Goal: Information Seeking & Learning: Learn about a topic

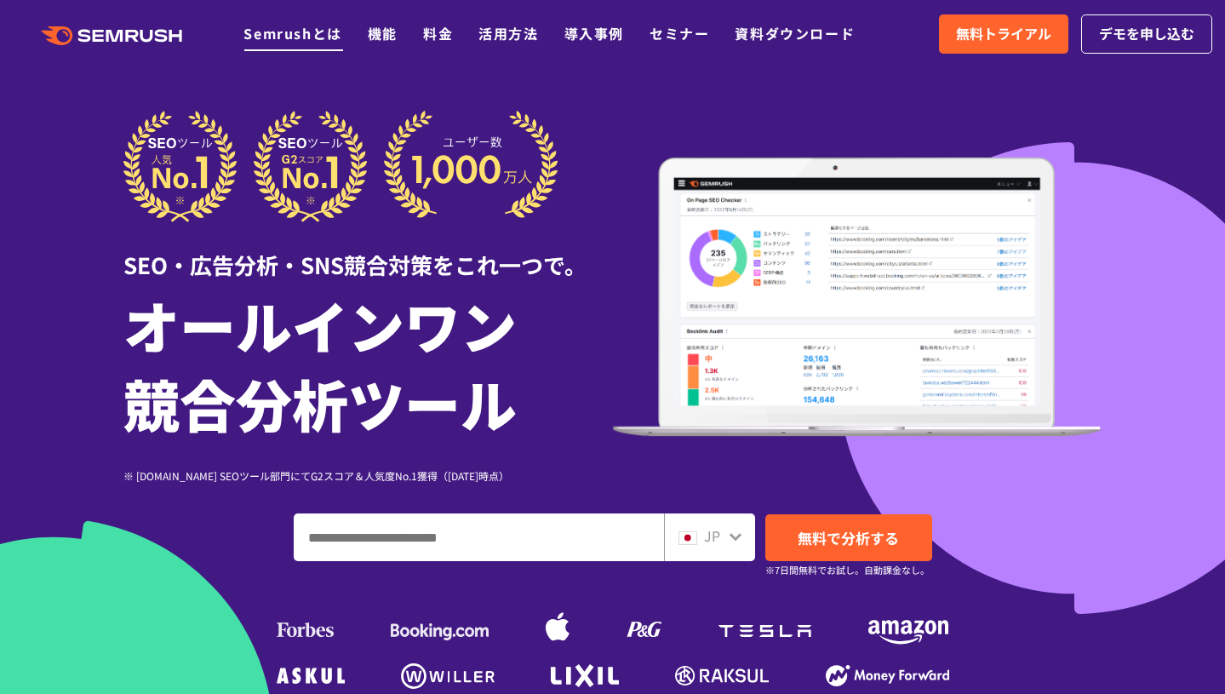
click at [330, 31] on link "Semrushとは" at bounding box center [293, 33] width 98 height 20
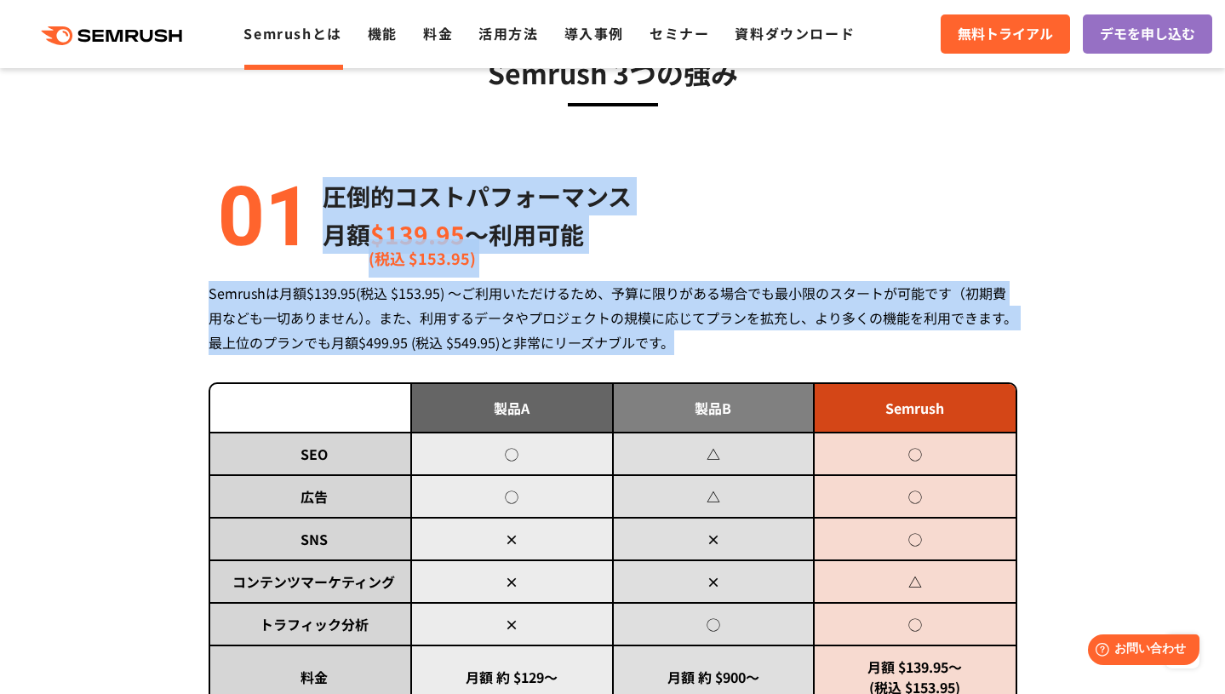
drag, startPoint x: 382, startPoint y: 164, endPoint x: 632, endPoint y: 364, distance: 319.8
click at [632, 364] on div "圧倒的コストパフォーマンス 月額 $139.95 〜利用可能 (税込 $153.95) Semrushは月額$139.95(税込 $153.95) ～ご利用い…" at bounding box center [613, 467] width 809 height 581
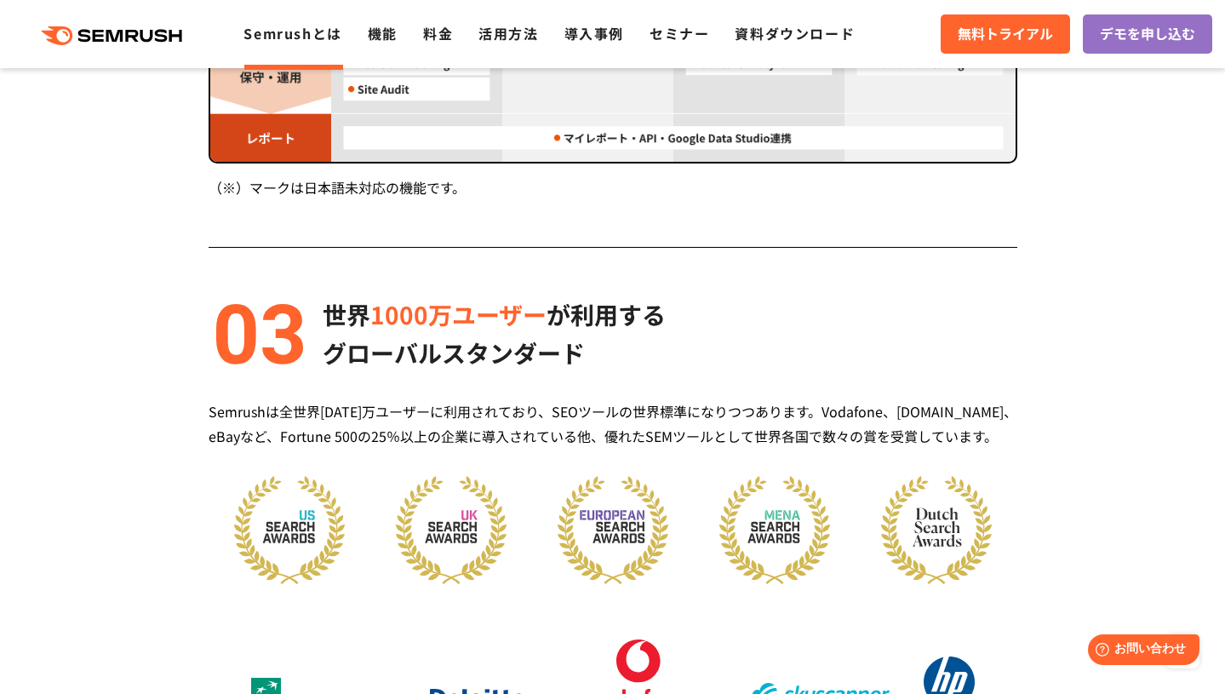
scroll to position [2149, 0]
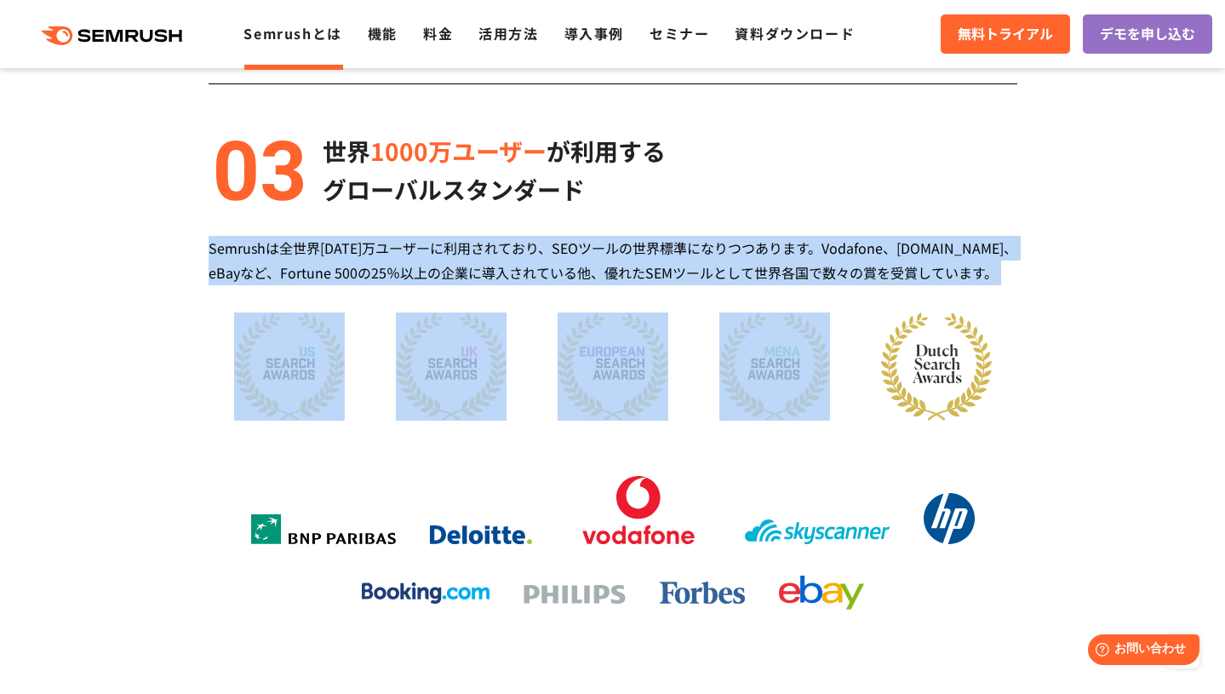
drag, startPoint x: 663, startPoint y: 201, endPoint x: 759, endPoint y: 310, distance: 144.8
click at [759, 310] on div "世界 [DATE]万ユーザー が利用する グローバルスタンダード Semrushは全世界[DATE]万ユーザーに利用されており、SEOツールの世界標準になりつ…" at bounding box center [613, 374] width 809 height 484
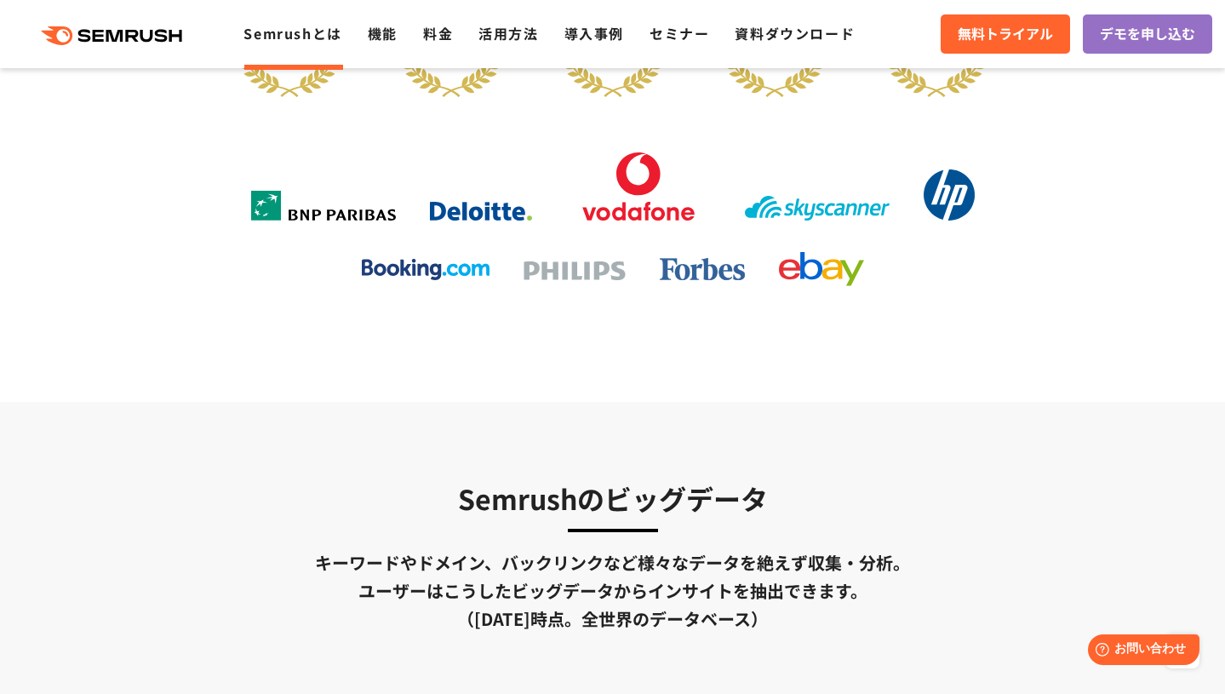
scroll to position [2618, 0]
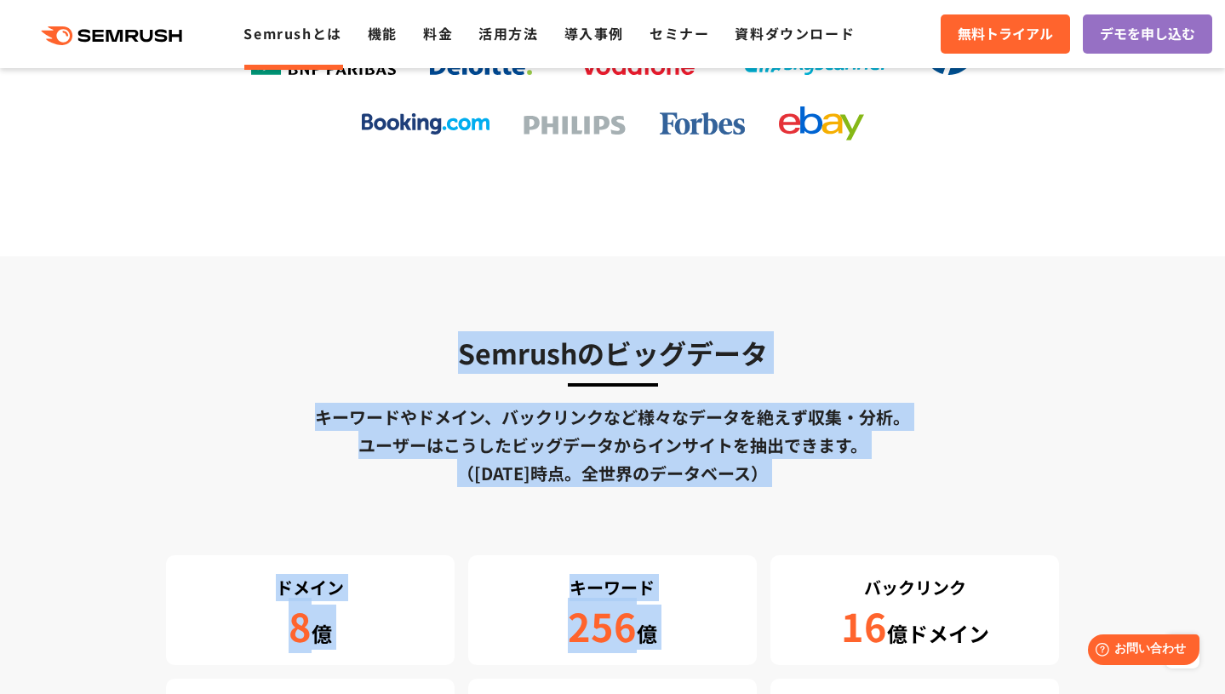
drag, startPoint x: 749, startPoint y: 304, endPoint x: 897, endPoint y: 492, distance: 239.0
click at [897, 492] on section "Semrushのビッグデータ キーワードやドメイン、バックリンクなど様々なデータを絶えず収集・分析。 ユーザーはこうしたビッグデータからインサイトを抽出できま…" at bounding box center [612, 559] width 1225 height 606
click at [897, 492] on div "Semrushのビッグデータ キーワードやドメイン、バックリンクなど様々なデータを絶えず収集・分析。 ユーザーはこうしたビッグデータからインサイトを抽出できま…" at bounding box center [613, 559] width 894 height 456
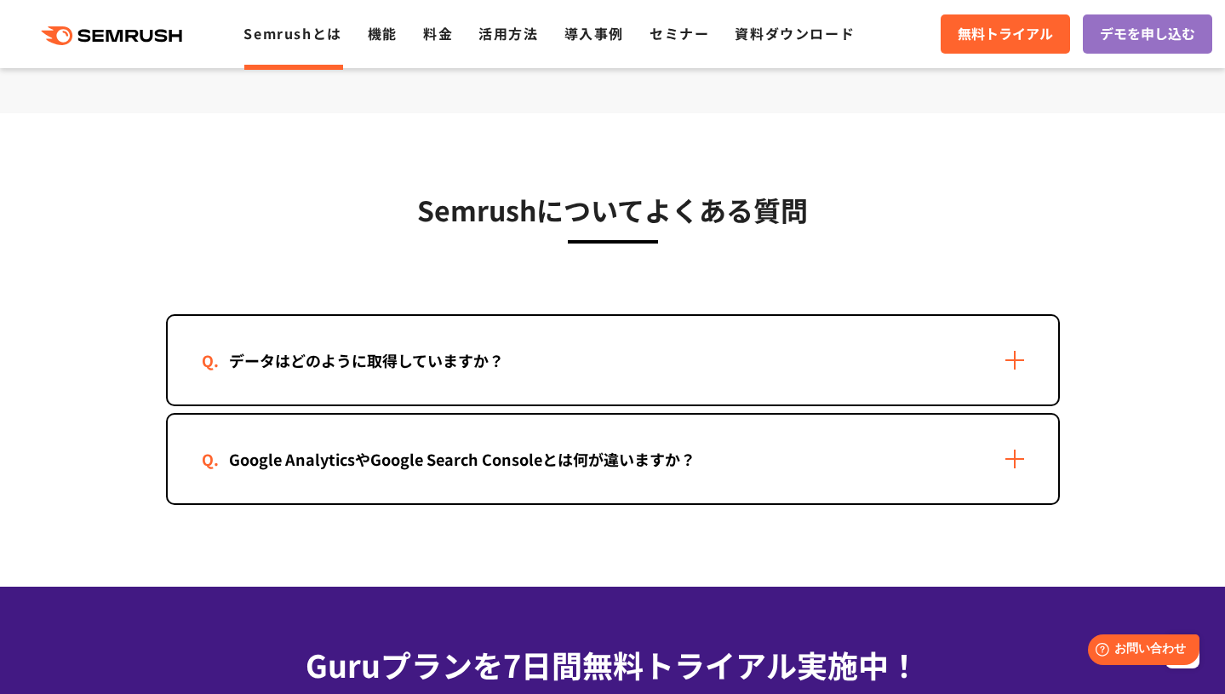
scroll to position [3670, 0]
